Goal: Navigation & Orientation: Find specific page/section

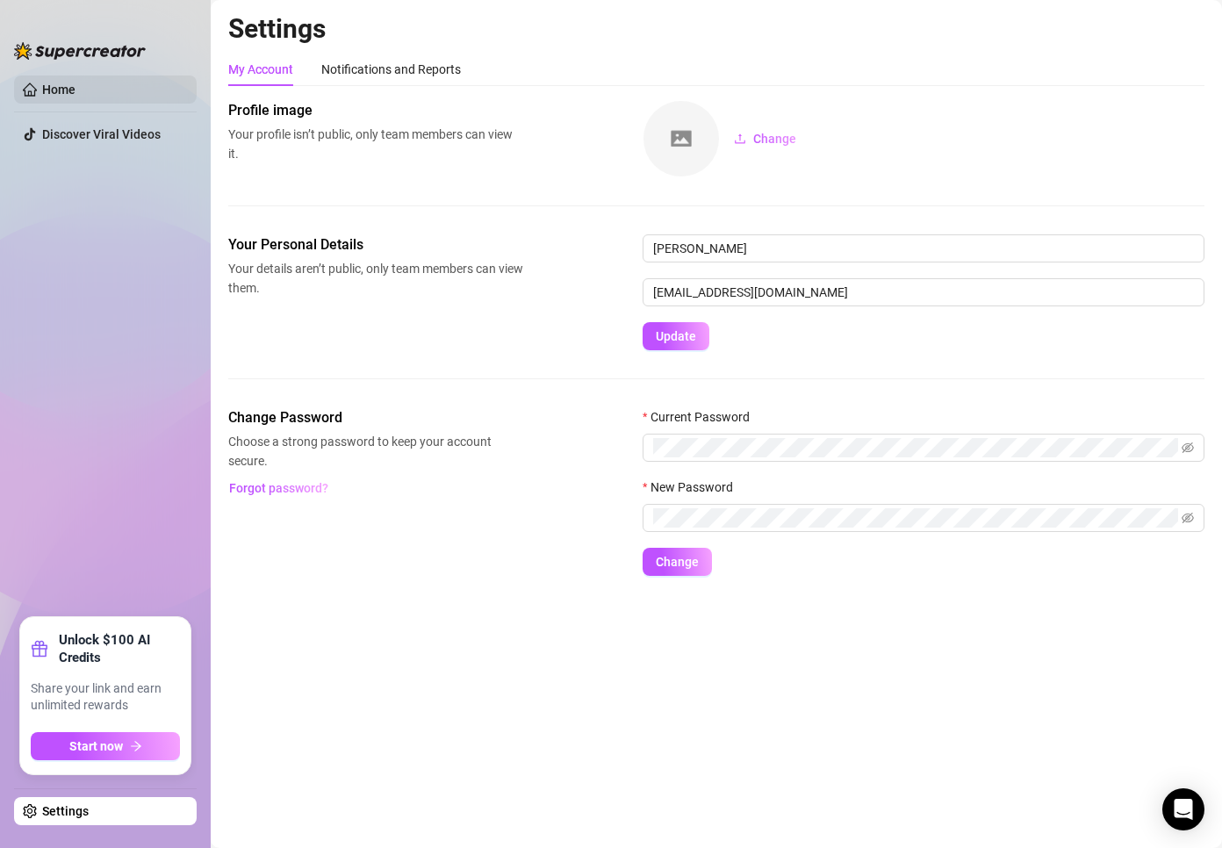
click at [76, 83] on link "Home" at bounding box center [58, 90] width 33 height 14
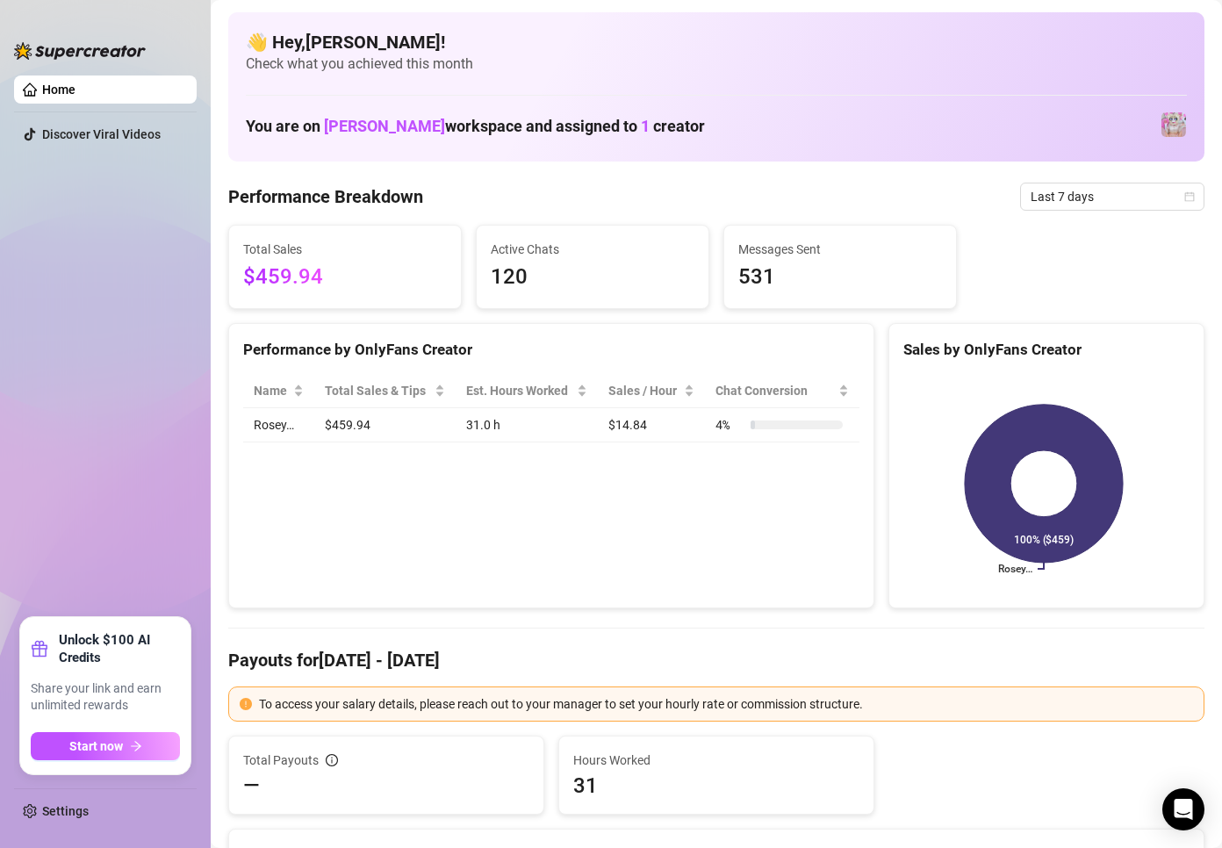
drag, startPoint x: 852, startPoint y: 565, endPoint x: 814, endPoint y: 565, distance: 37.8
click at [852, 565] on div "Performance by OnlyFans Creator Name Total Sales & Tips Est. Hours Worked Sales…" at bounding box center [551, 466] width 646 height 286
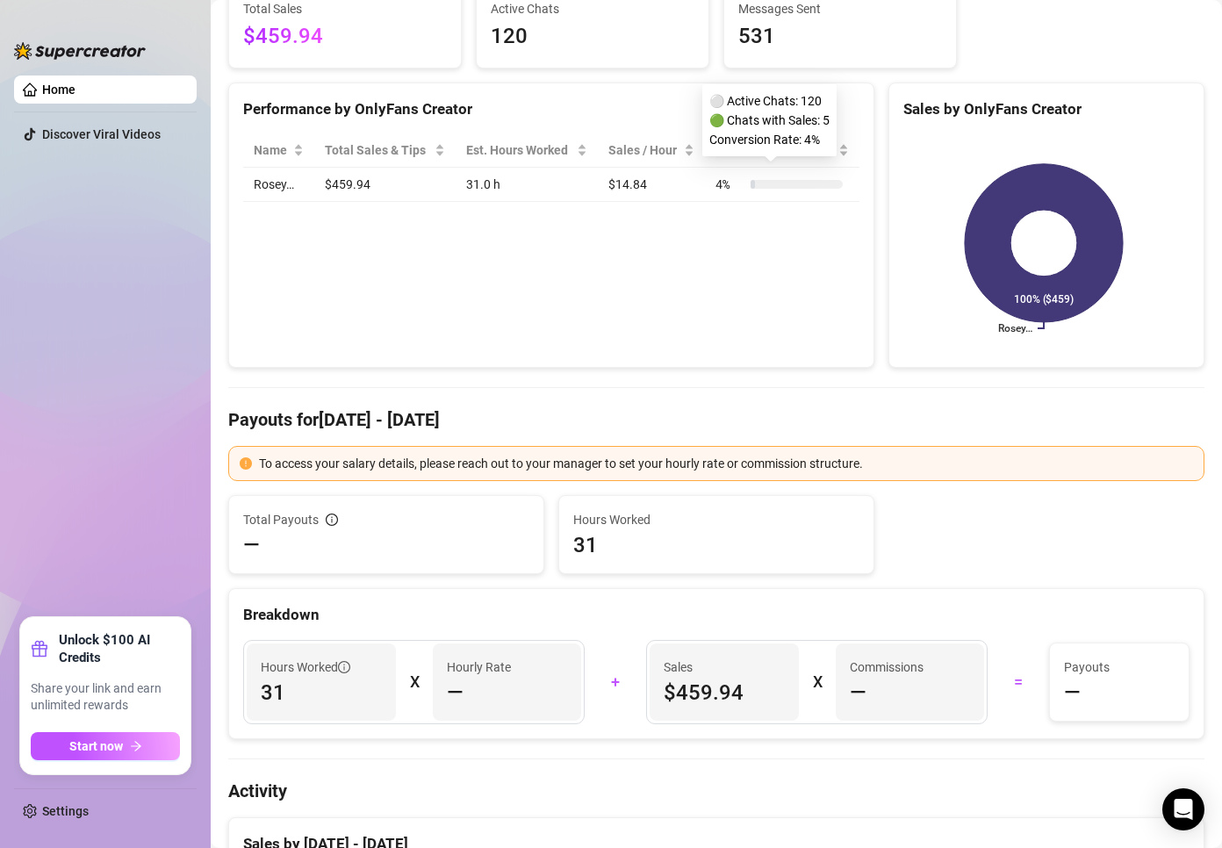
scroll to position [263, 0]
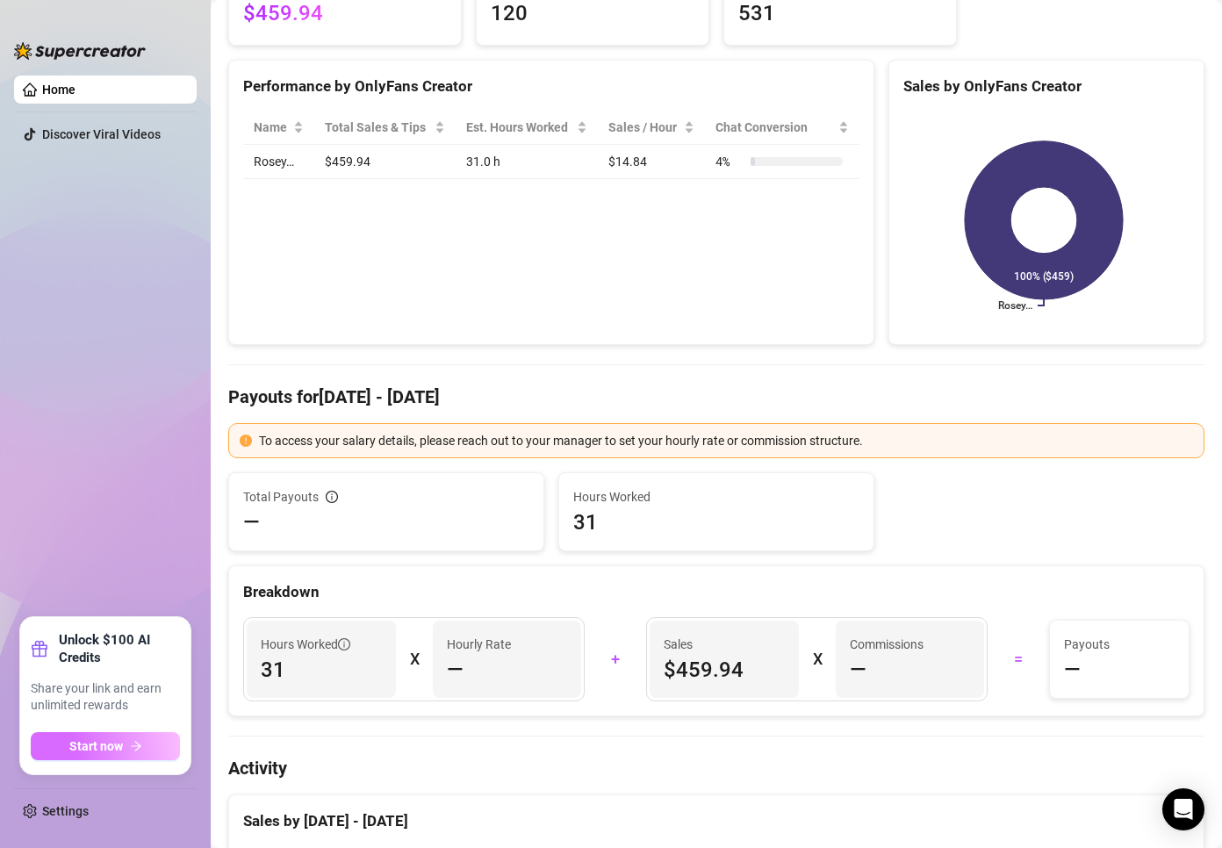
click at [134, 743] on icon "arrow-right" at bounding box center [136, 746] width 12 height 12
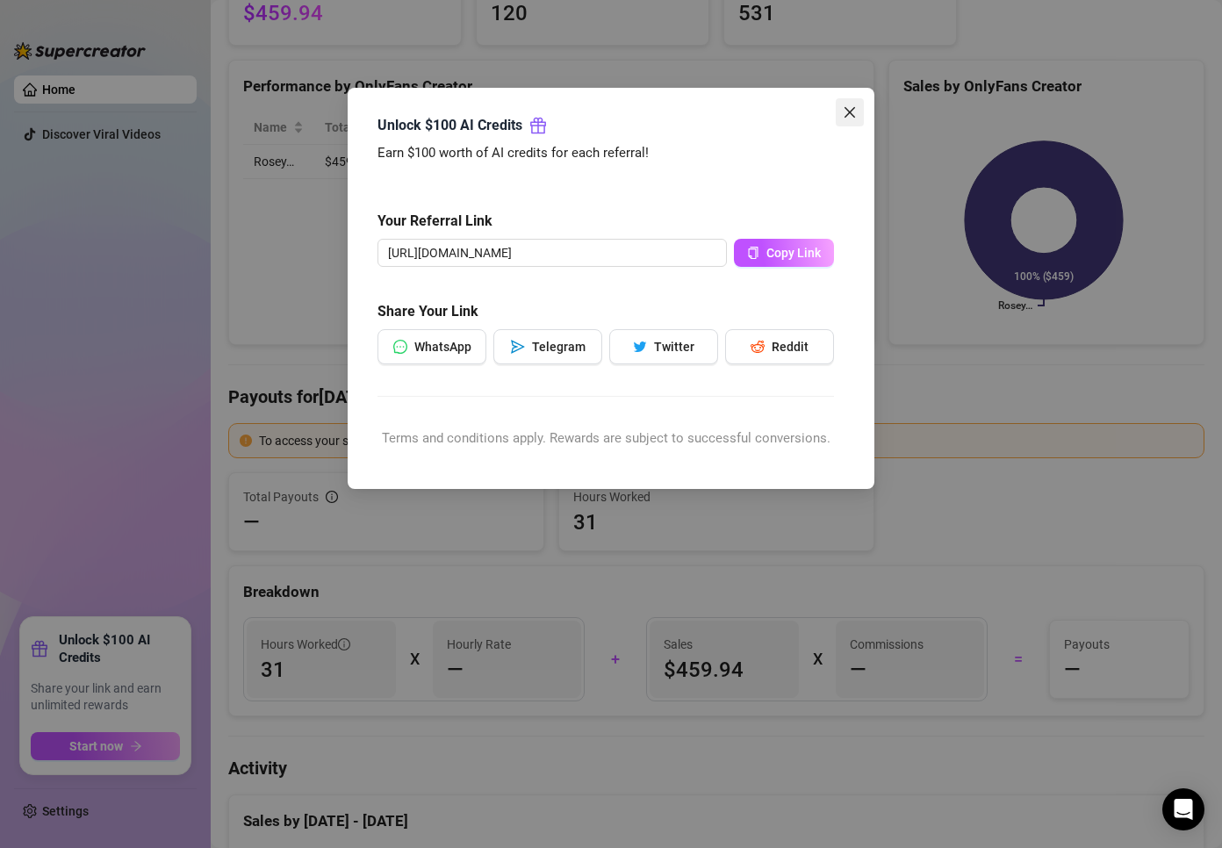
click at [848, 105] on button "Close" at bounding box center [850, 112] width 28 height 28
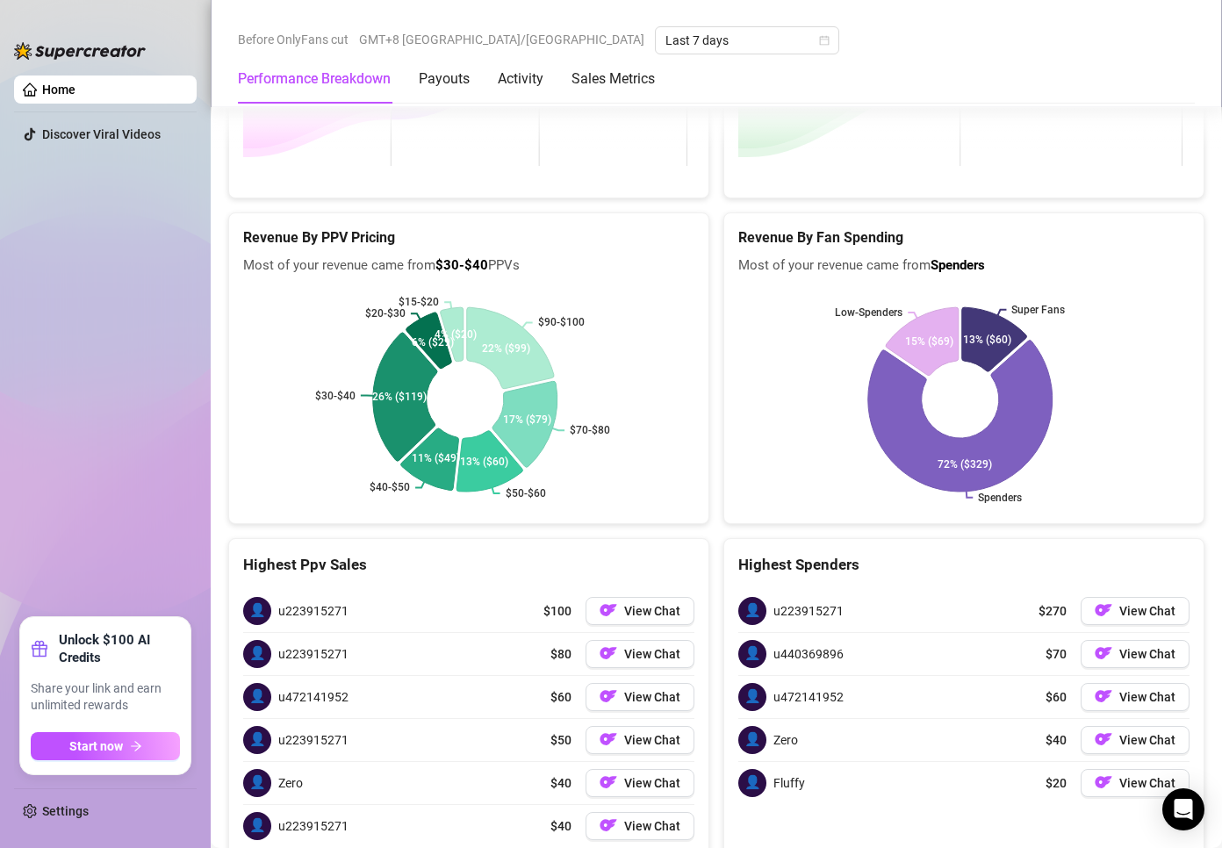
scroll to position [2641, 0]
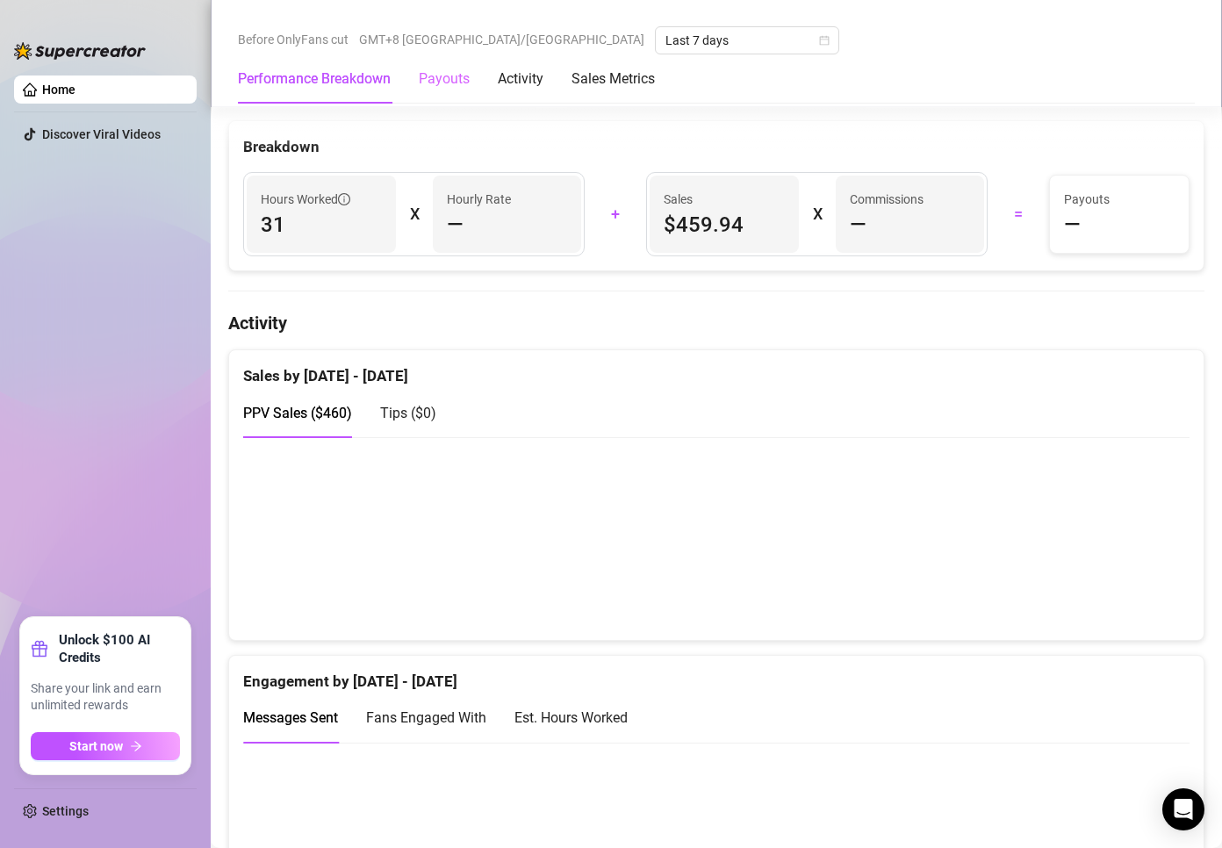
click at [438, 94] on div "Payouts" at bounding box center [444, 78] width 51 height 49
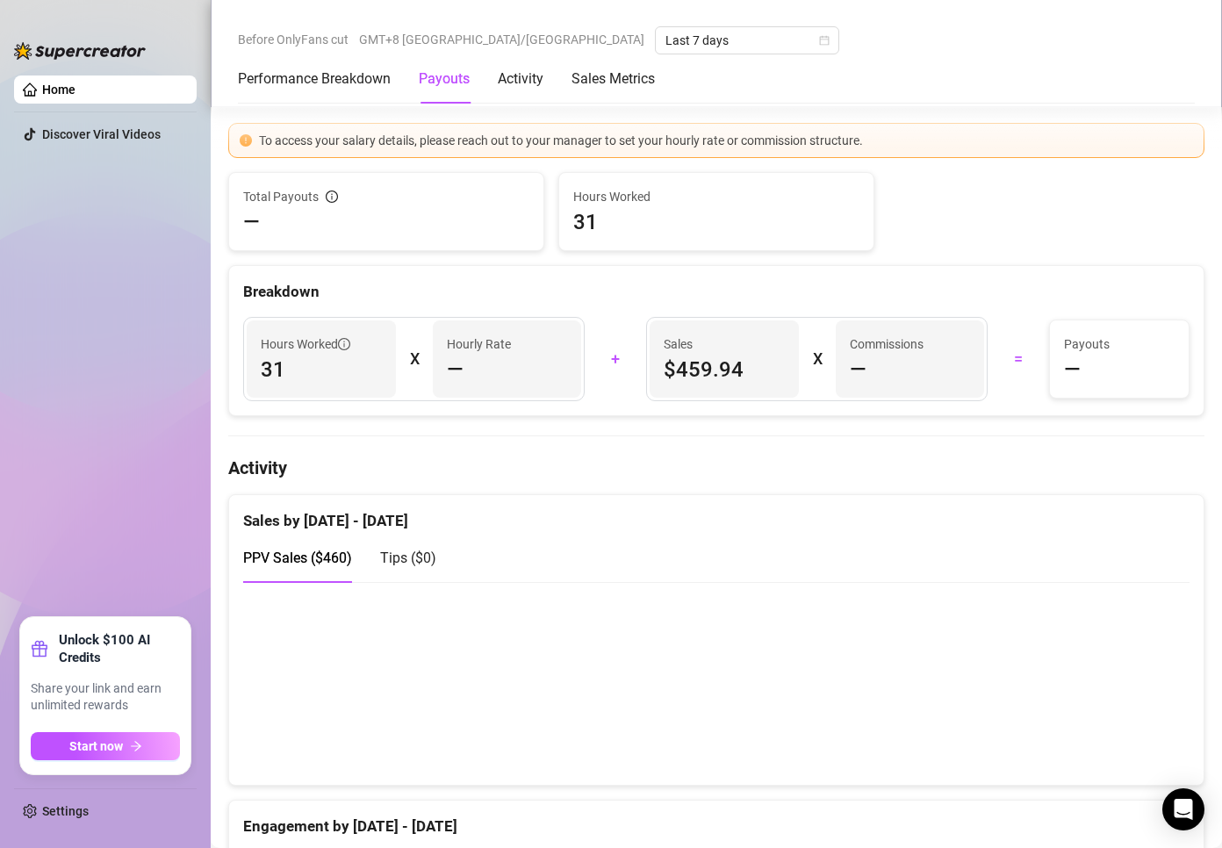
scroll to position [532, 0]
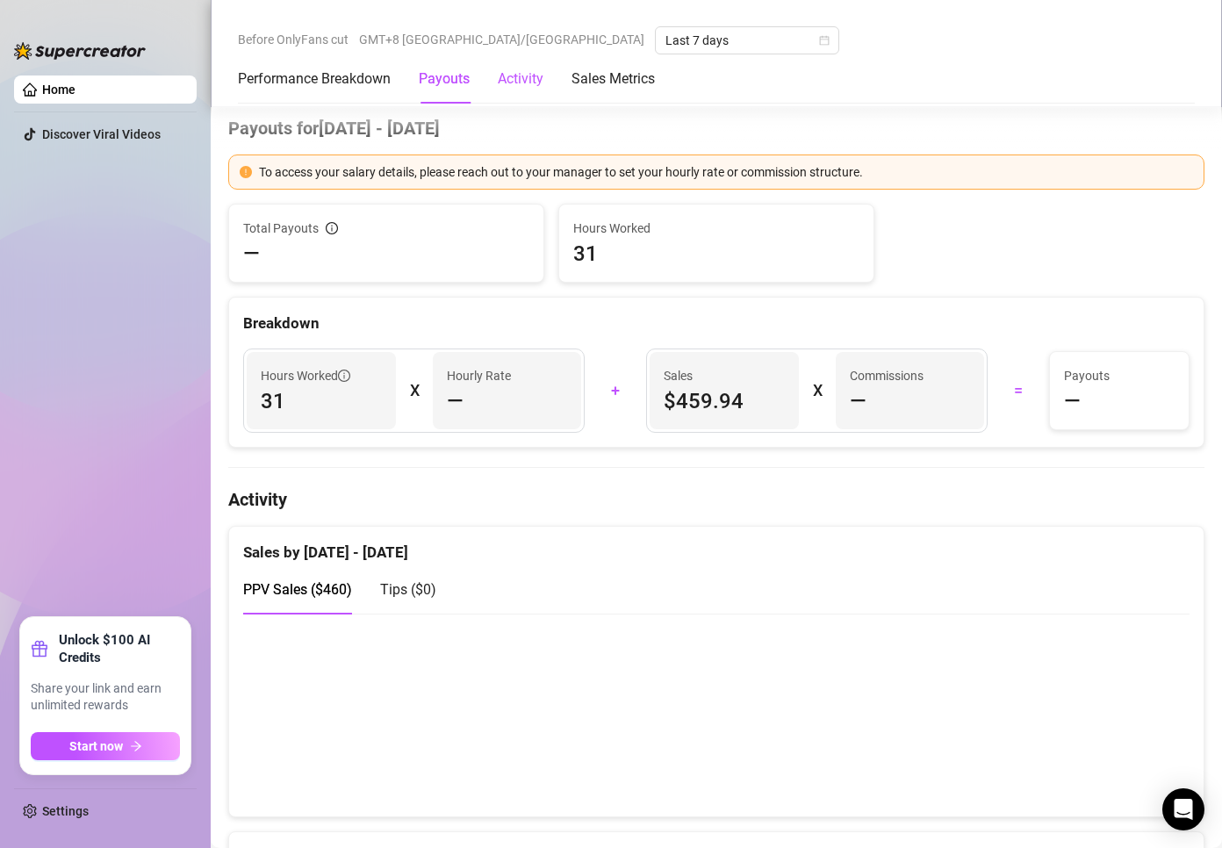
click at [517, 85] on div "Activity" at bounding box center [521, 78] width 46 height 21
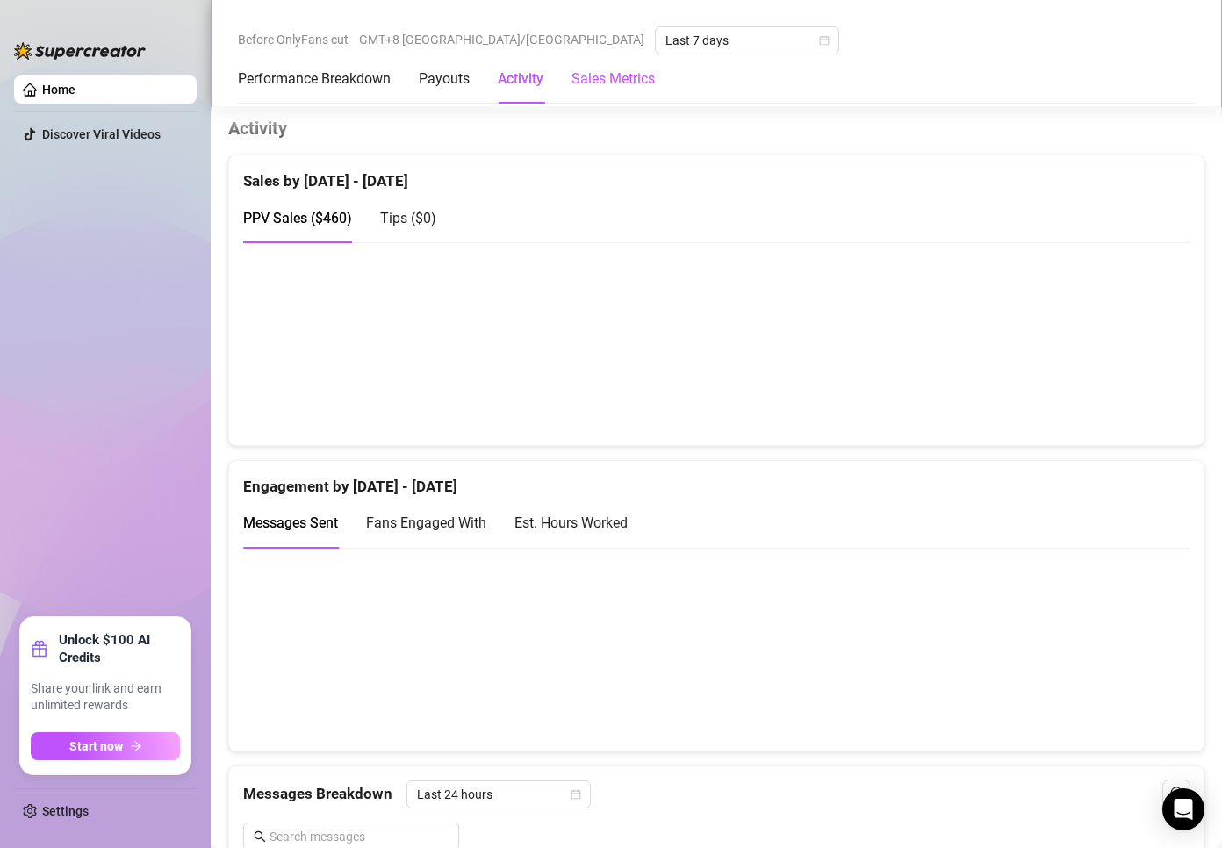
click at [584, 87] on Metrics "Sales Metrics" at bounding box center [613, 78] width 83 height 21
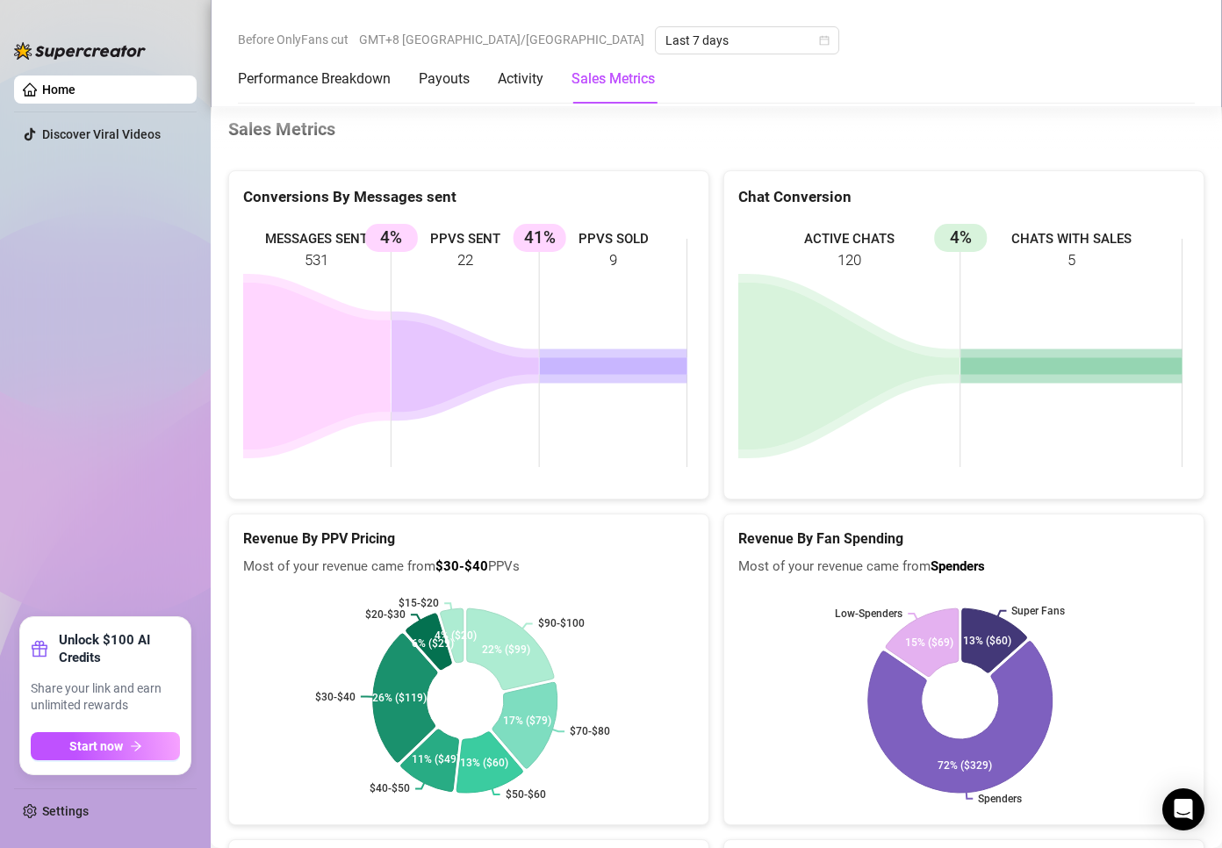
scroll to position [2274, 0]
click at [551, 86] on div "Performance Breakdown Payouts Activity Sales Metrics" at bounding box center [446, 78] width 417 height 49
click at [294, 76] on Breakdown "Performance Breakdown" at bounding box center [314, 78] width 153 height 21
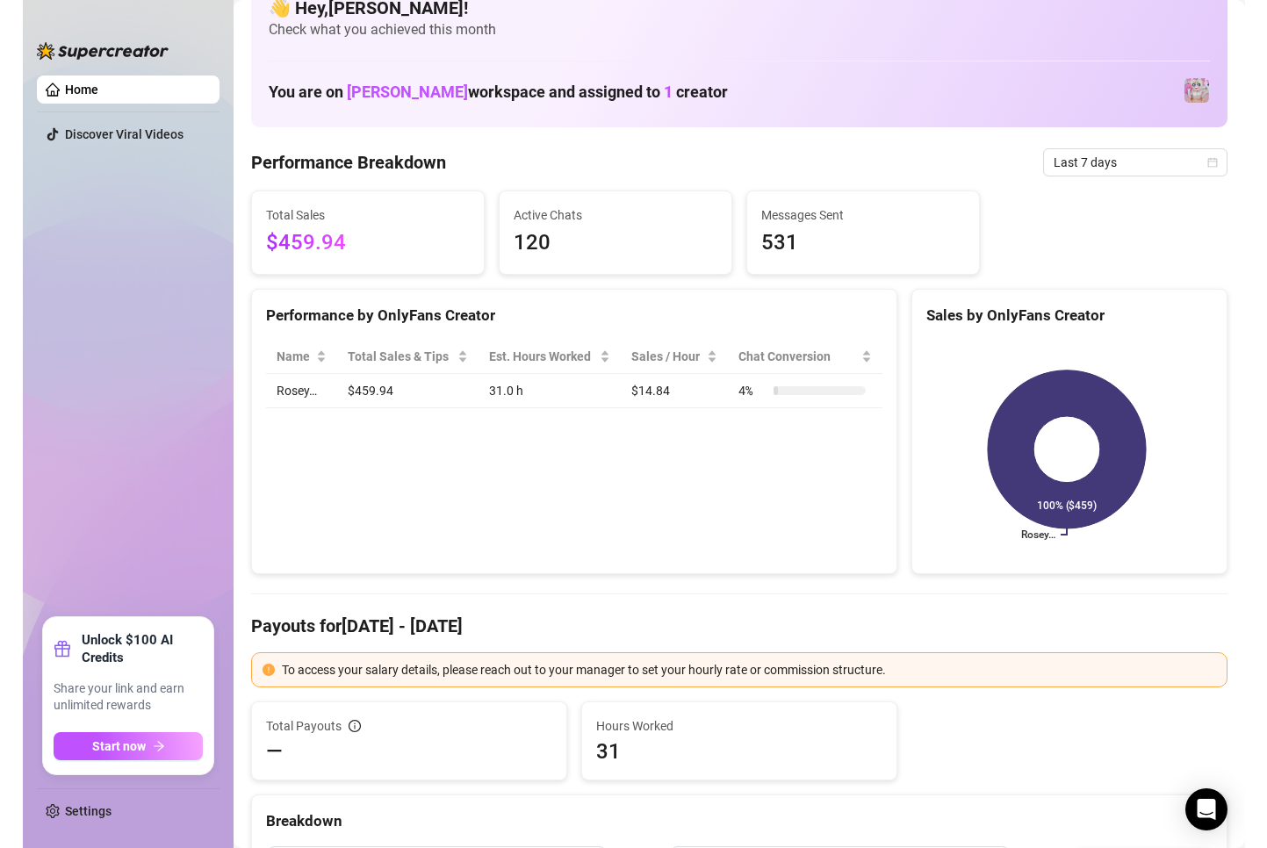
scroll to position [0, 0]
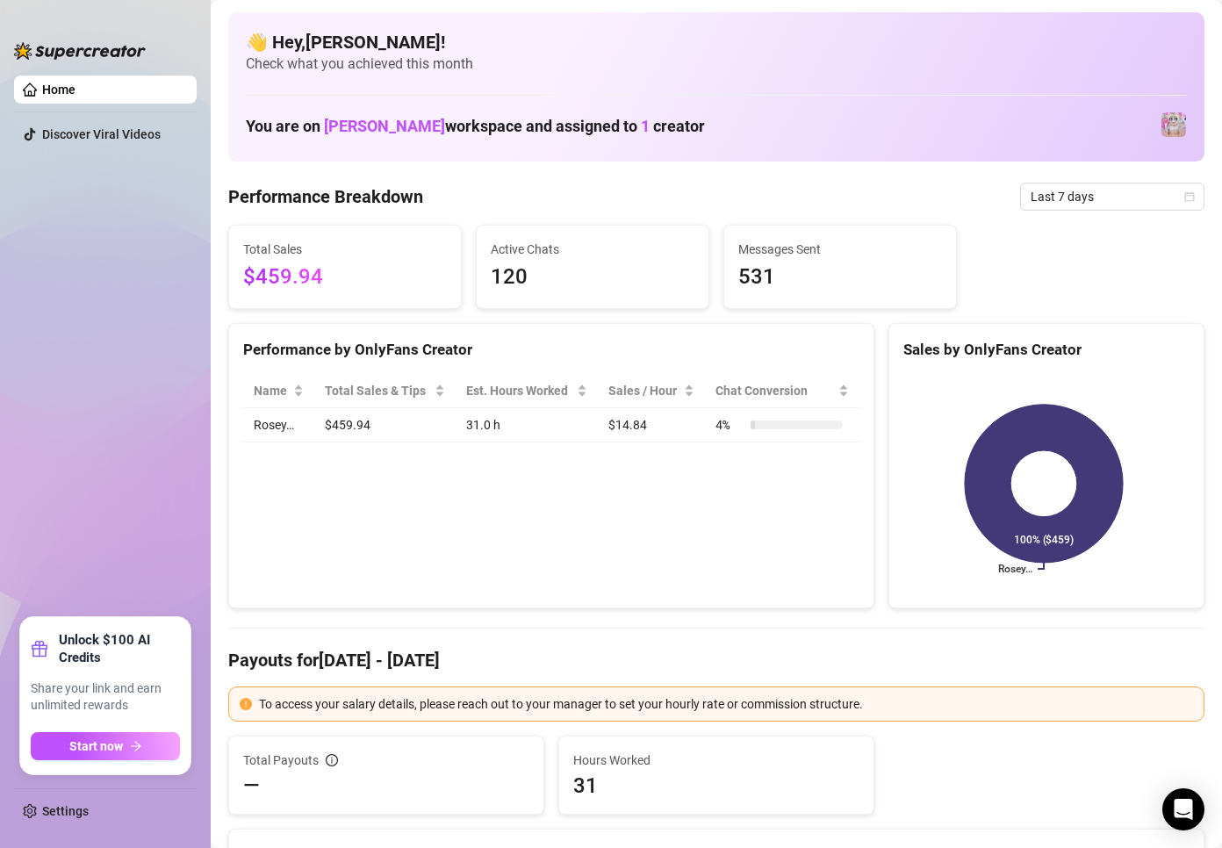
click at [397, 73] on span "Check what you achieved this month" at bounding box center [716, 63] width 941 height 19
click at [419, 59] on span "Check what you achieved this month" at bounding box center [716, 63] width 941 height 19
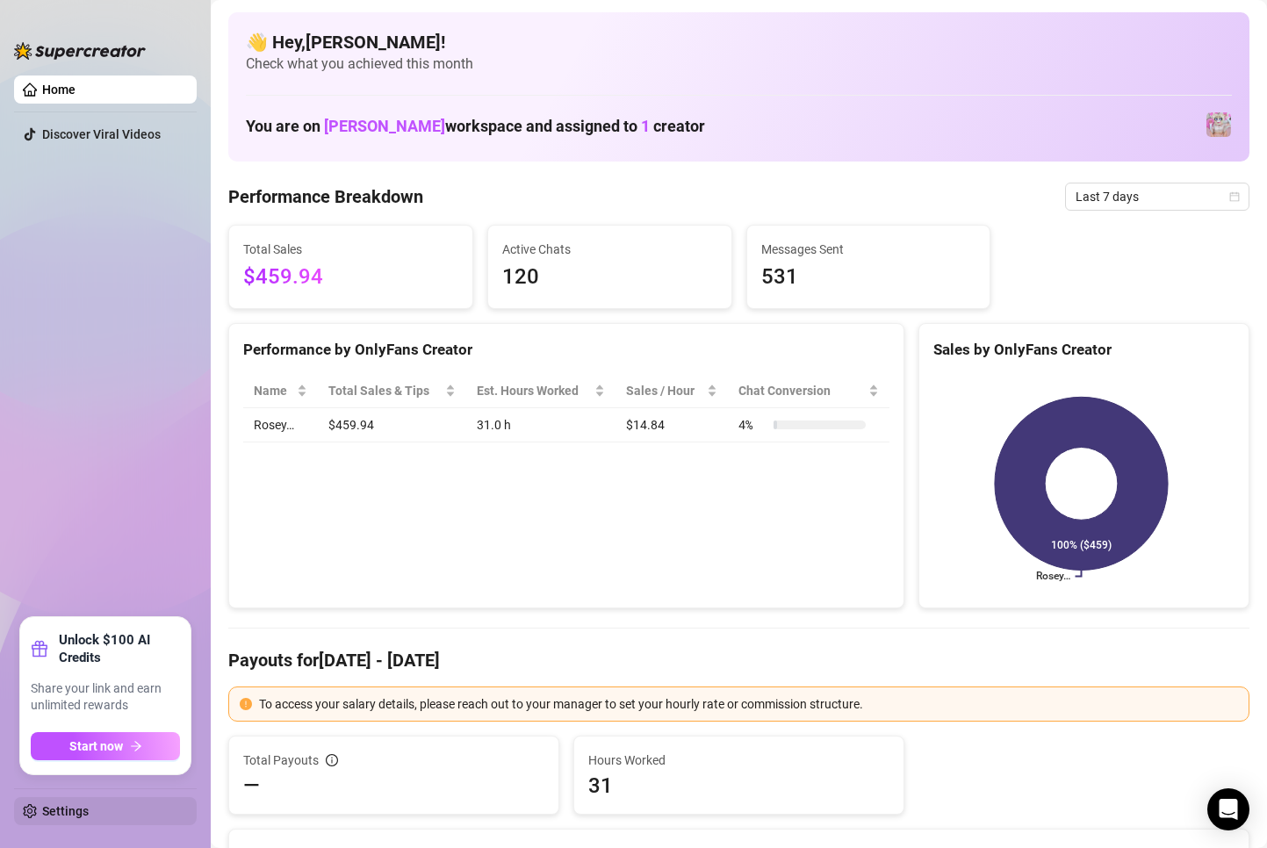
click at [49, 804] on link "Settings" at bounding box center [65, 811] width 47 height 14
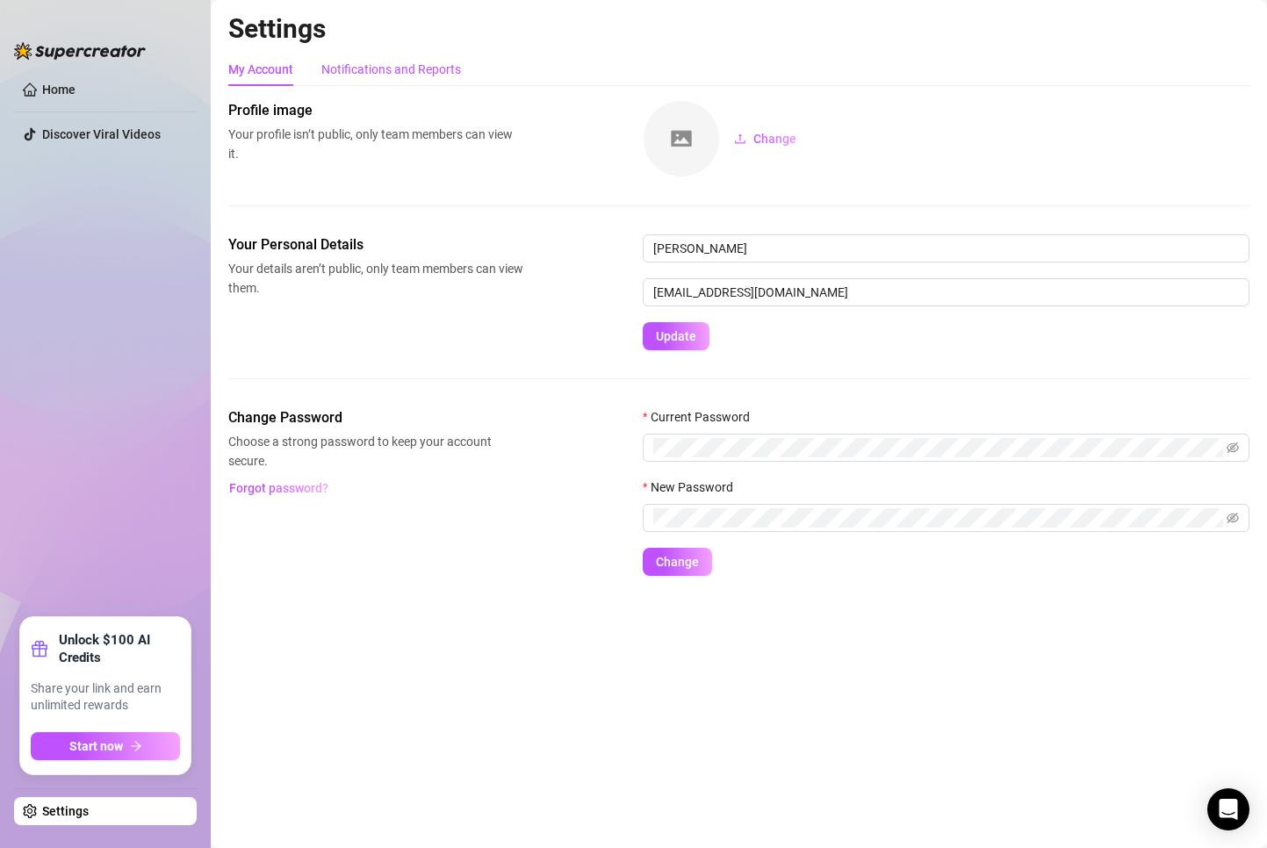
click at [411, 74] on div "Notifications and Reports" at bounding box center [391, 69] width 140 height 19
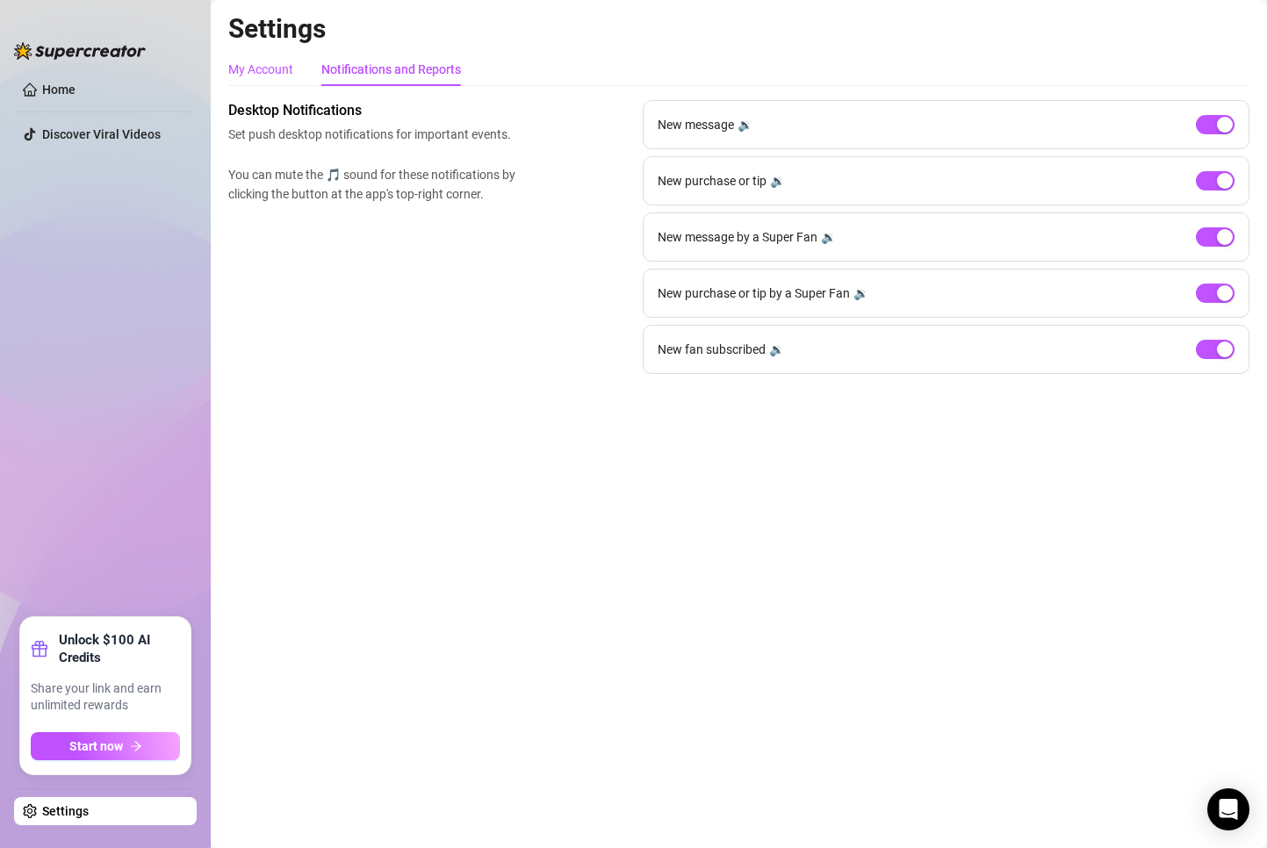
click at [270, 61] on div "My Account" at bounding box center [260, 69] width 65 height 19
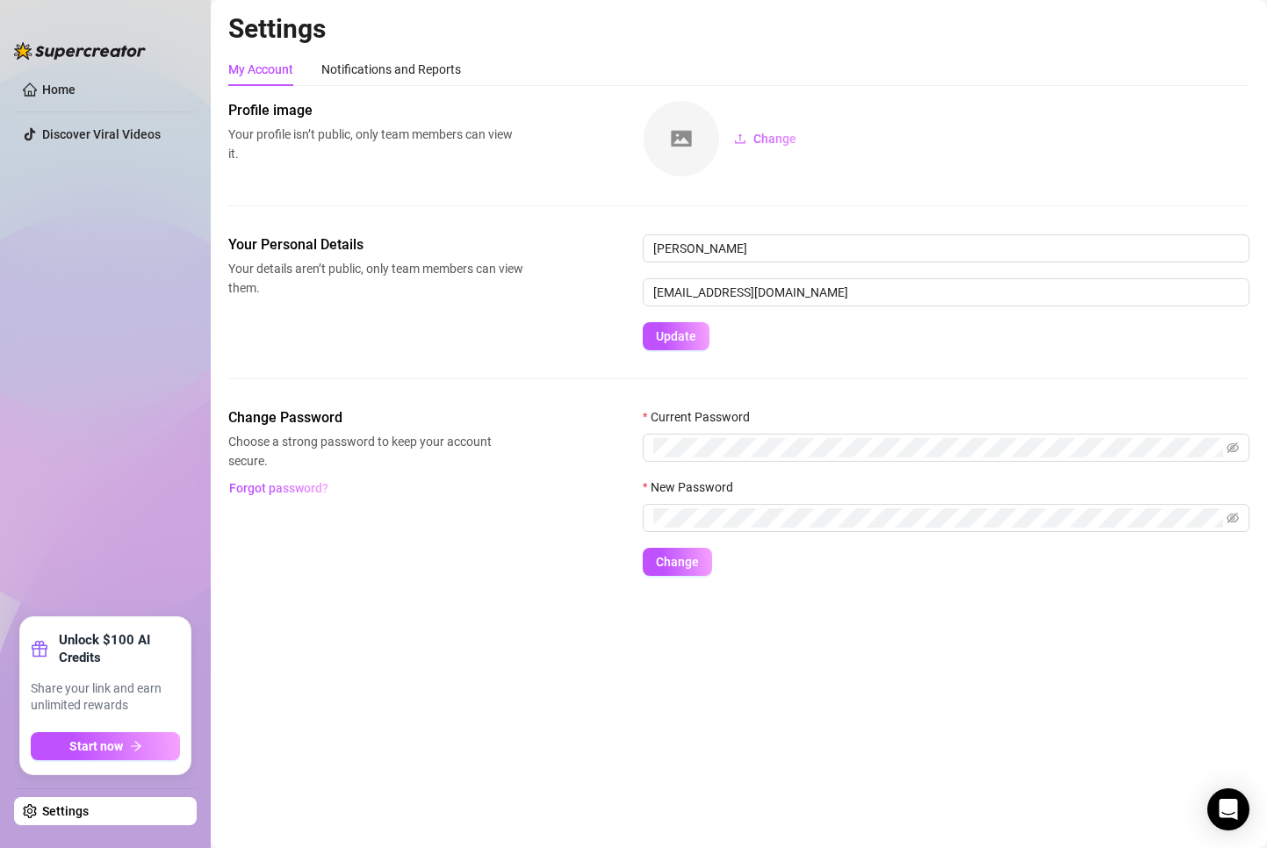
drag, startPoint x: 325, startPoint y: 412, endPoint x: 313, endPoint y: 285, distance: 127.9
click at [325, 410] on span "Change Password" at bounding box center [375, 417] width 295 height 21
click at [312, 247] on span "Your Personal Details" at bounding box center [375, 244] width 295 height 21
click at [460, 133] on span "Your profile isn’t public, only team members can view it." at bounding box center [375, 144] width 295 height 39
click at [422, 68] on div "Notifications and Reports" at bounding box center [391, 69] width 140 height 19
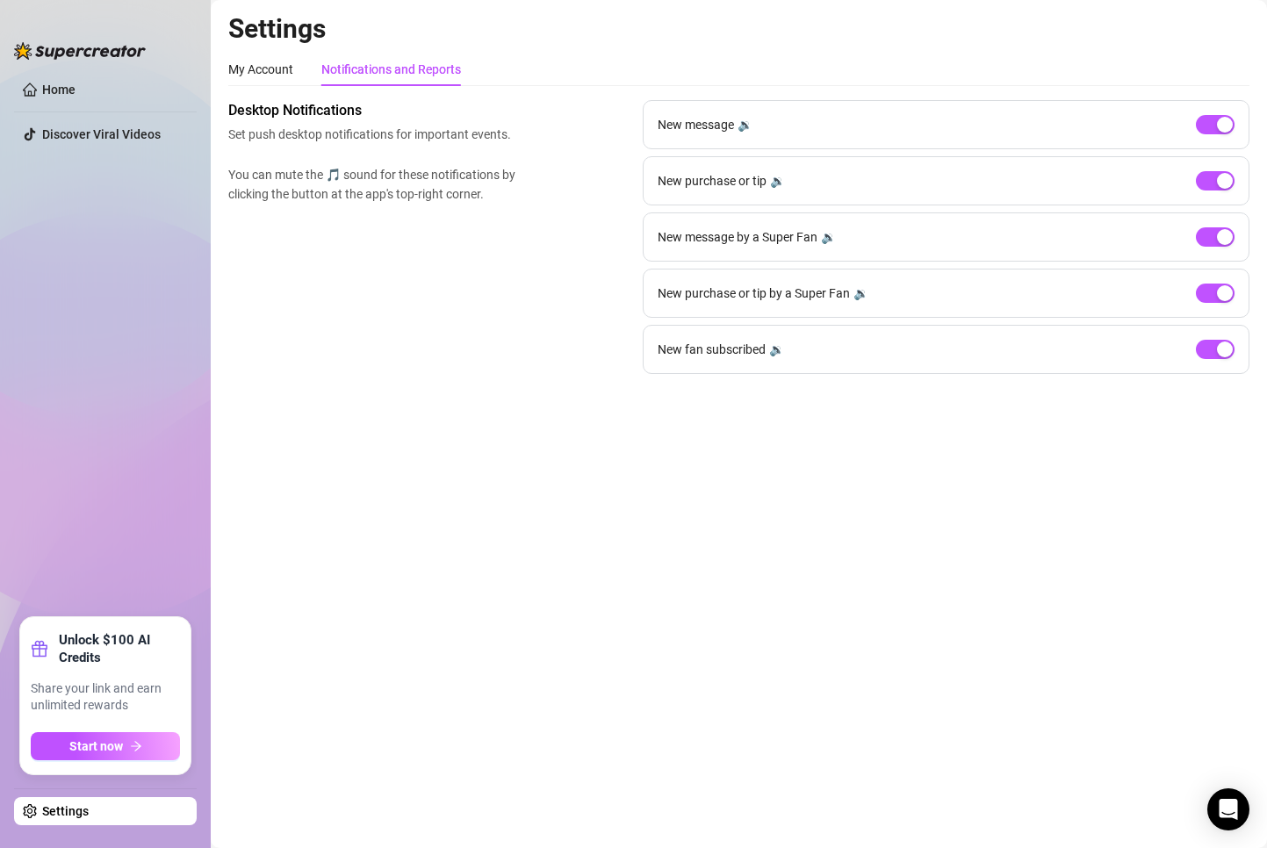
click at [307, 60] on div "My Account Notifications and Reports" at bounding box center [344, 69] width 233 height 33
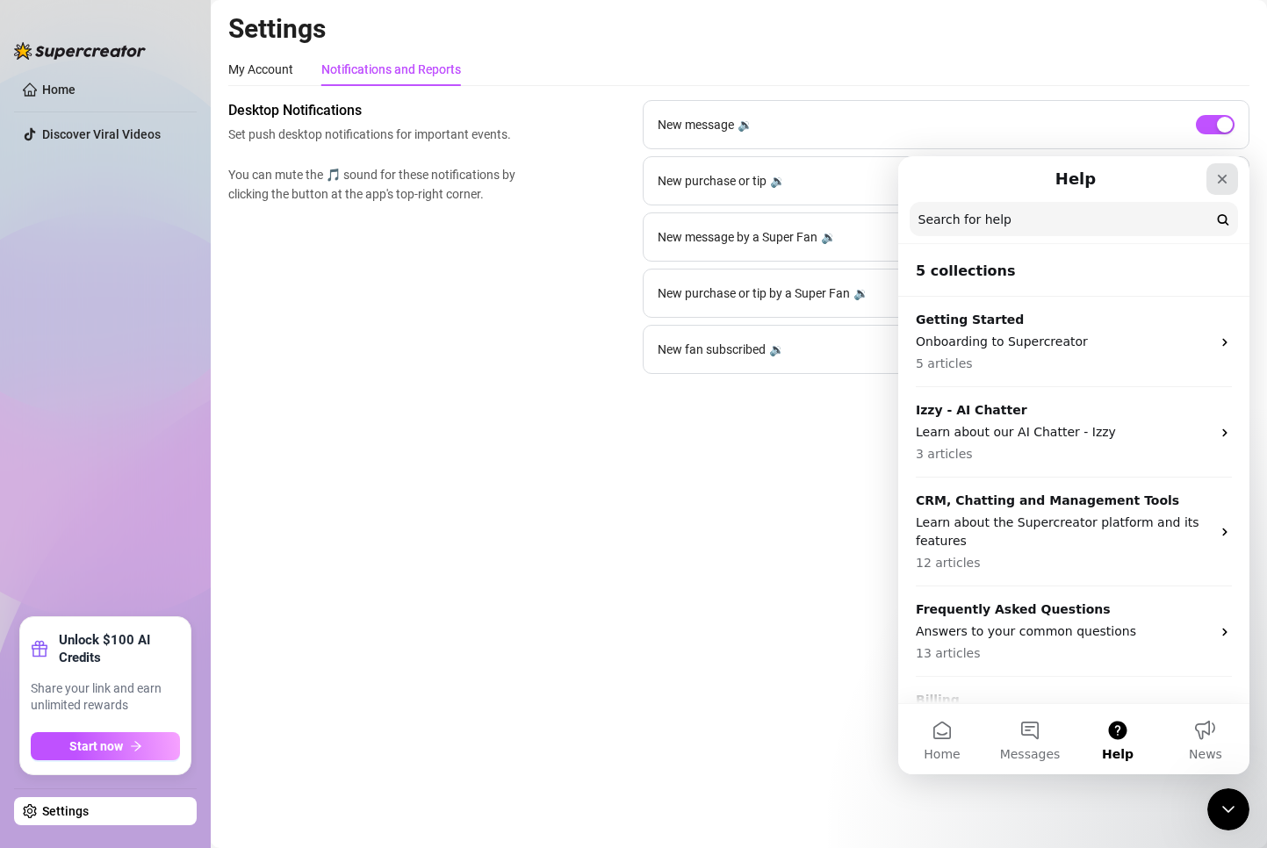
click at [1207, 187] on div "Close" at bounding box center [1223, 179] width 32 height 32
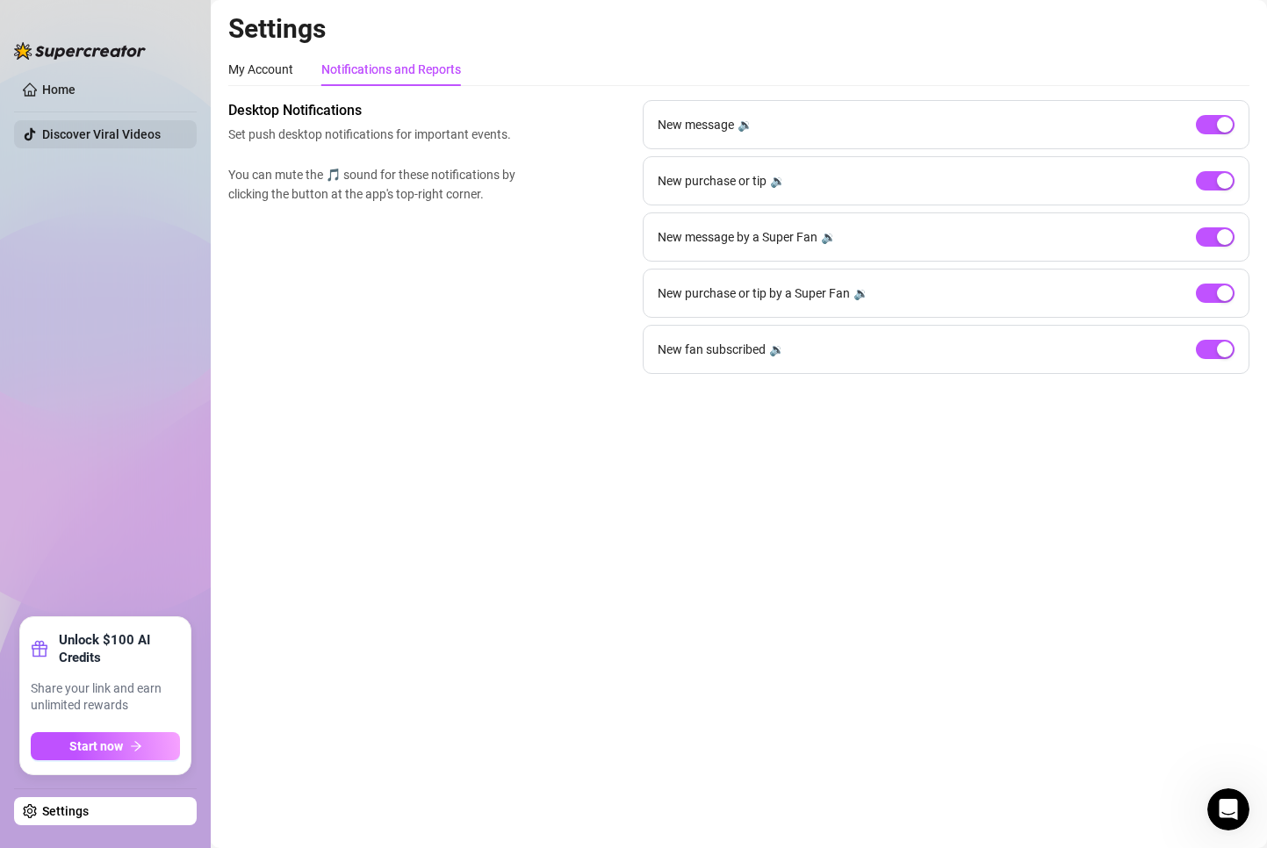
click at [111, 141] on link "Discover Viral Videos" at bounding box center [101, 134] width 119 height 14
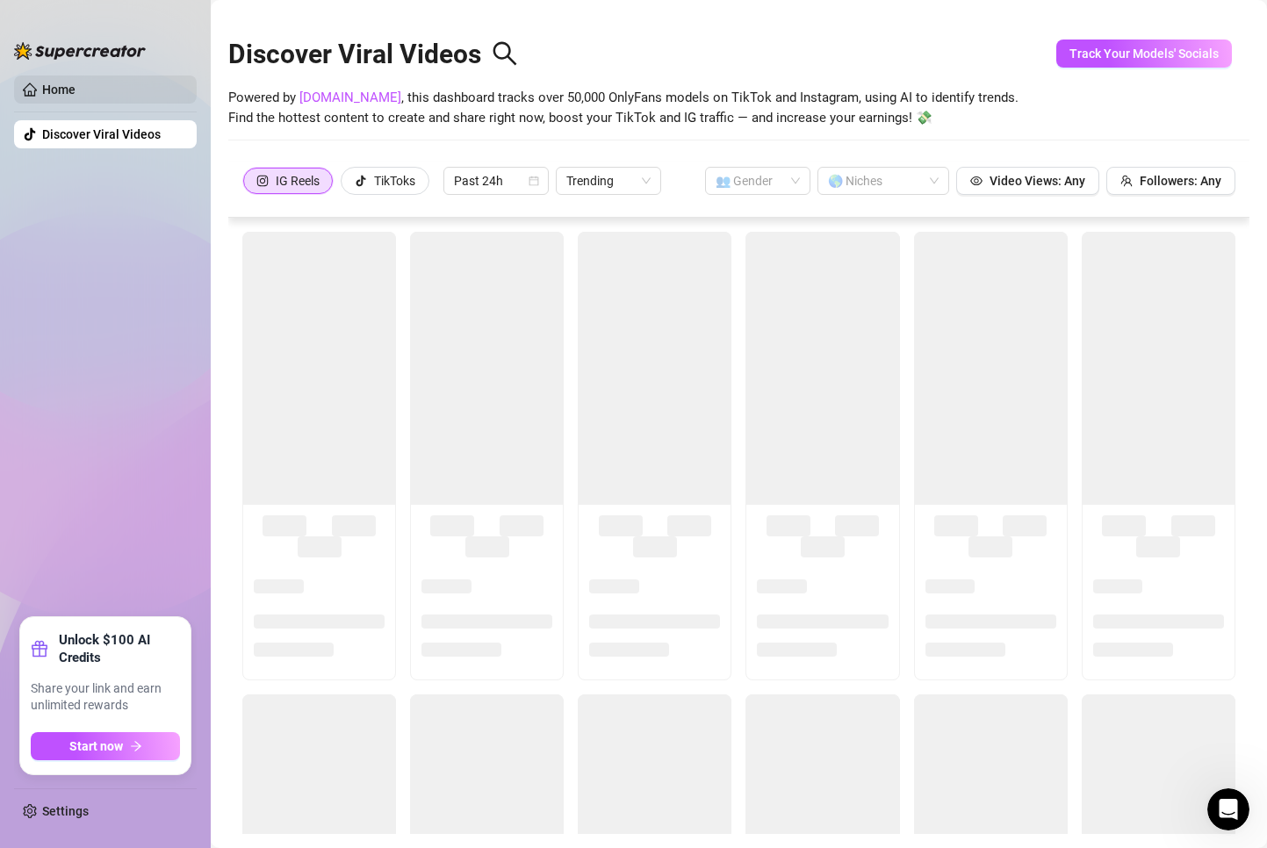
click at [76, 97] on link "Home" at bounding box center [58, 90] width 33 height 14
